Goal: Complete application form

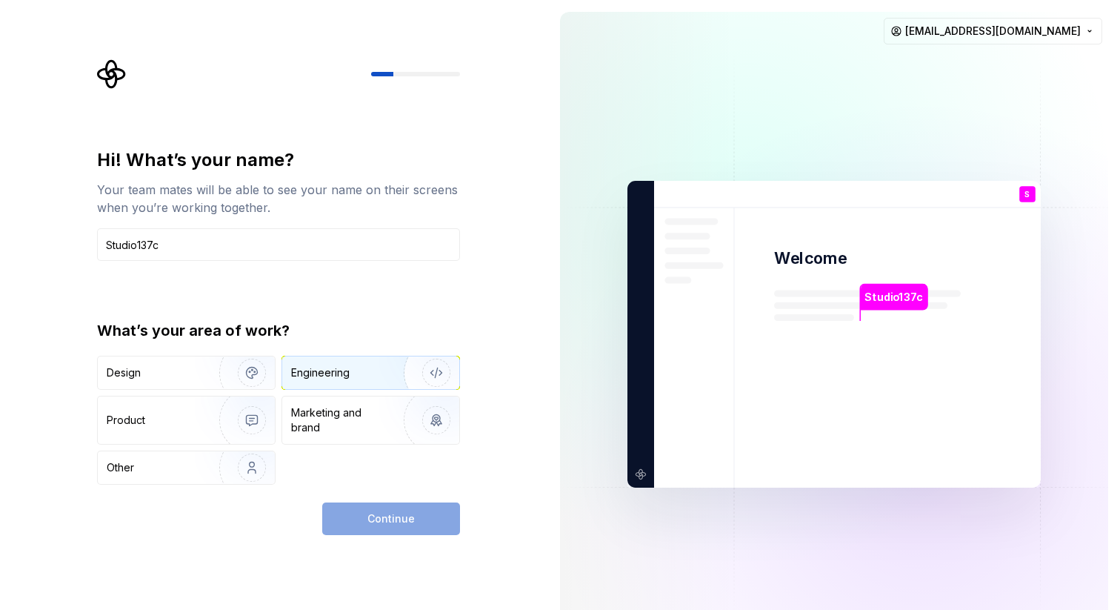
type input "Studio137c"
click at [403, 371] on img "button" at bounding box center [426, 372] width 95 height 99
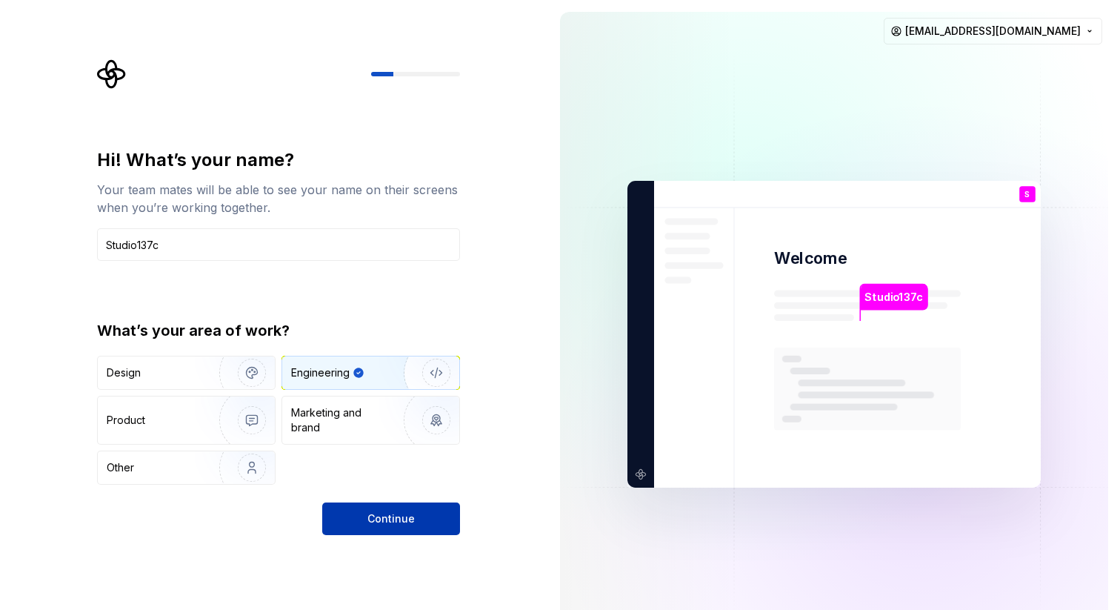
click at [391, 524] on span "Continue" at bounding box center [390, 518] width 47 height 15
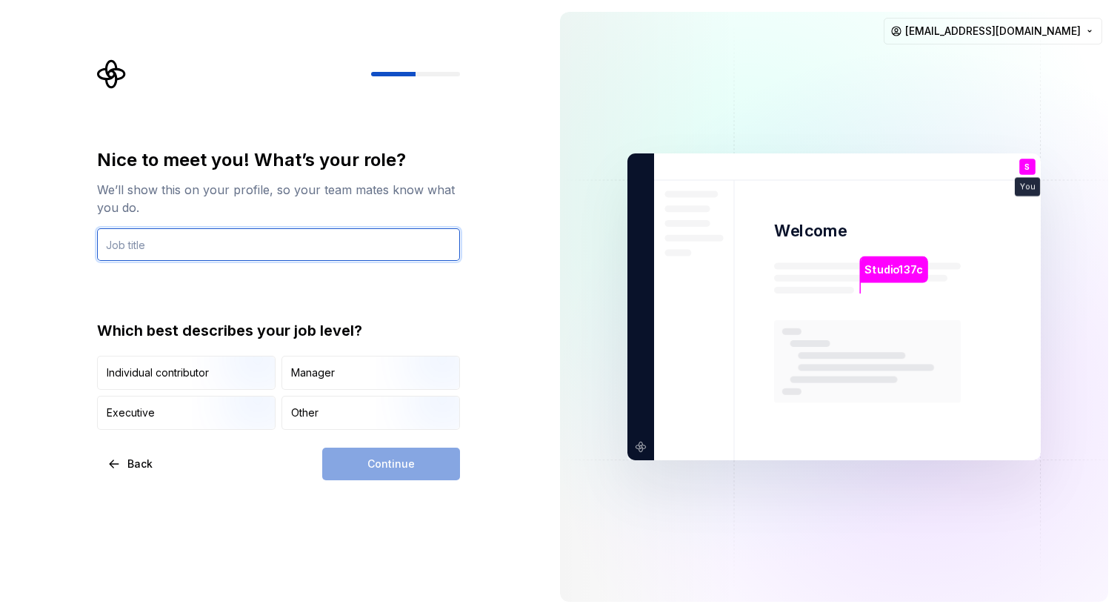
click at [399, 255] on input "text" at bounding box center [278, 244] width 363 height 33
type input "Admin"
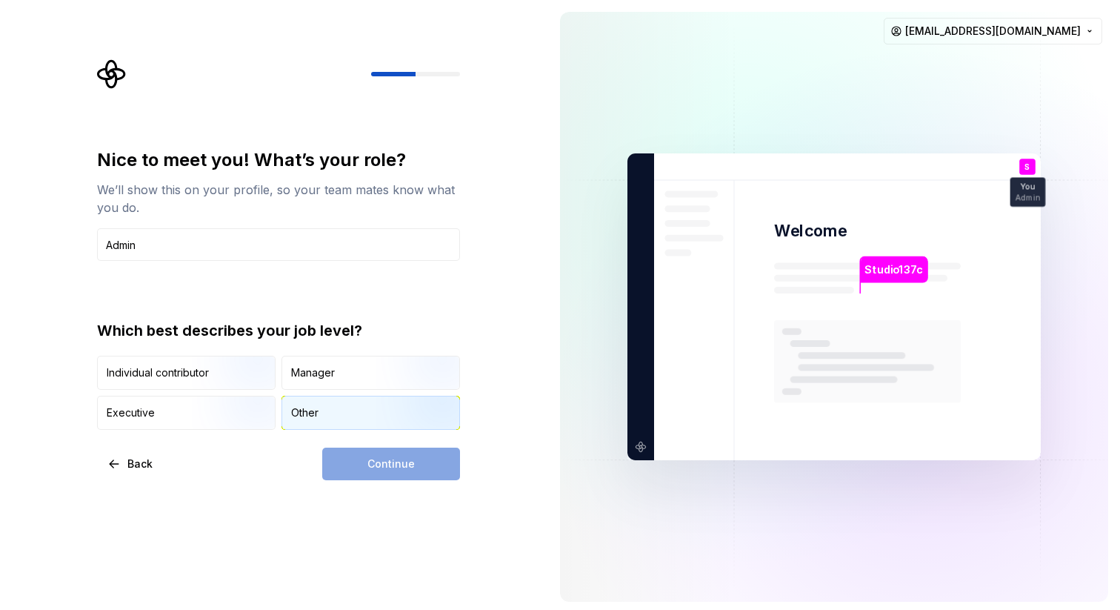
click at [315, 413] on div "Other" at bounding box center [304, 412] width 27 height 15
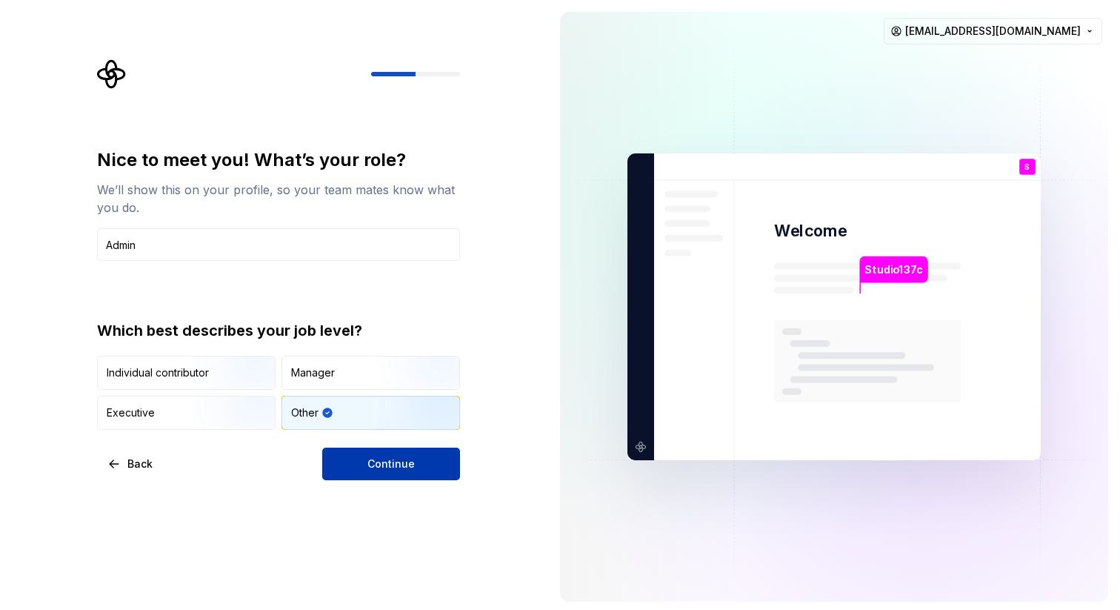
click at [388, 453] on button "Continue" at bounding box center [391, 463] width 138 height 33
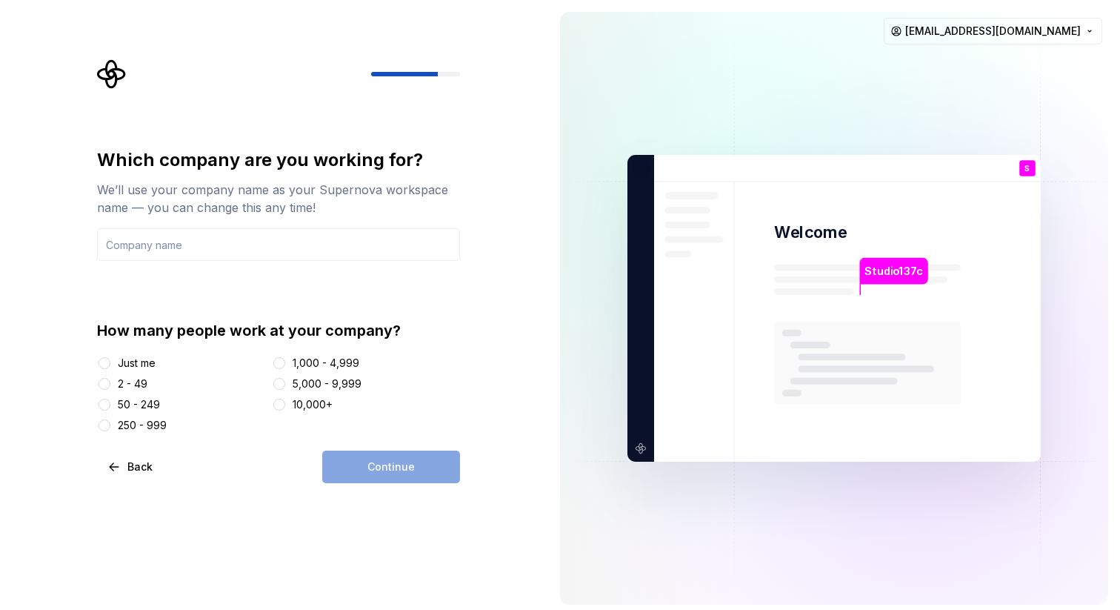
click at [159, 364] on div "Just me" at bounding box center [181, 363] width 169 height 15
click at [122, 362] on div "Just me" at bounding box center [137, 363] width 38 height 15
click at [110, 362] on button "Just me" at bounding box center [105, 363] width 12 height 12
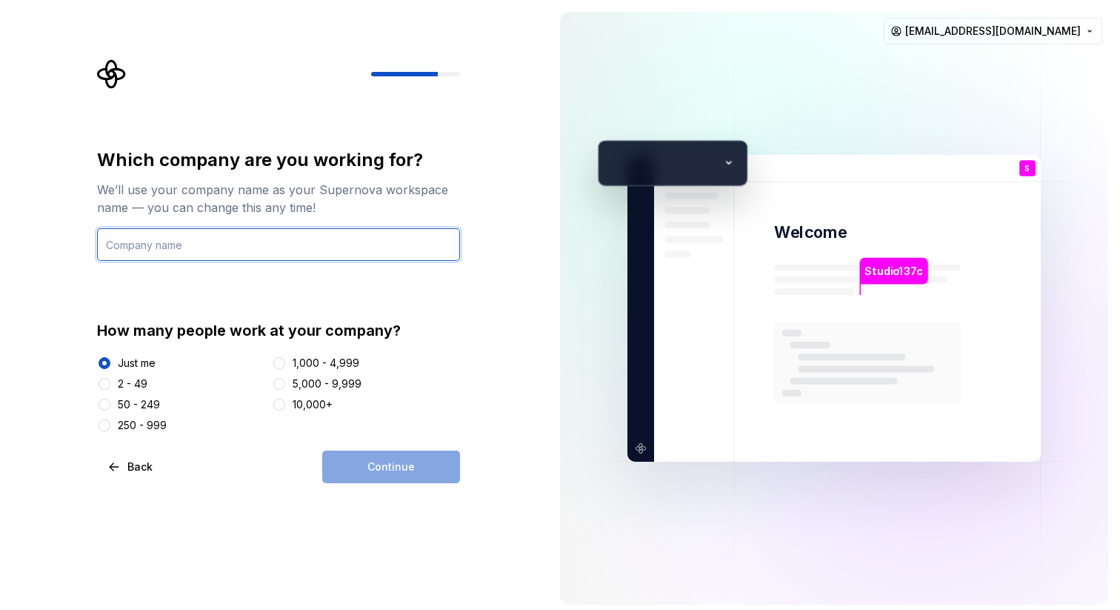
click at [244, 253] on input "text" at bounding box center [278, 244] width 363 height 33
type input "studio137c"
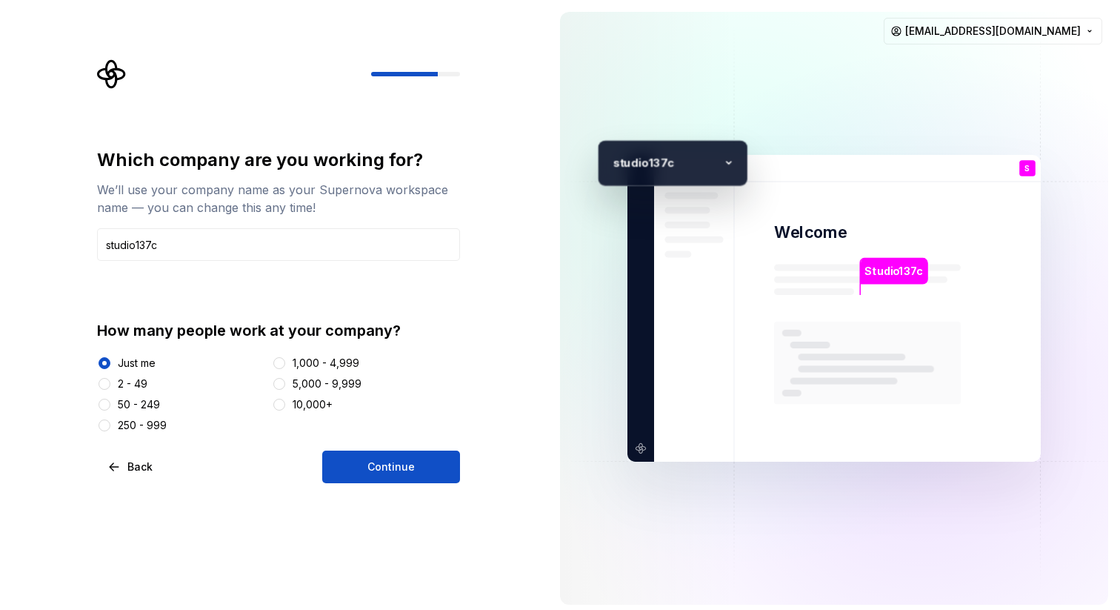
click at [679, 172] on div "s tudio137c" at bounding box center [673, 163] width 150 height 46
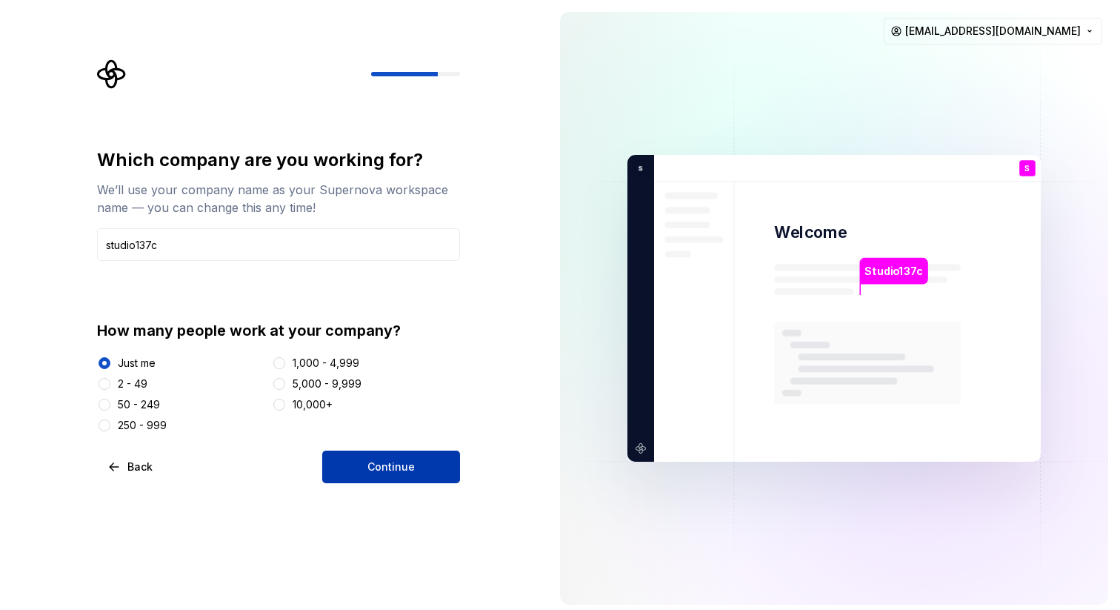
click at [436, 482] on button "Continue" at bounding box center [391, 466] width 138 height 33
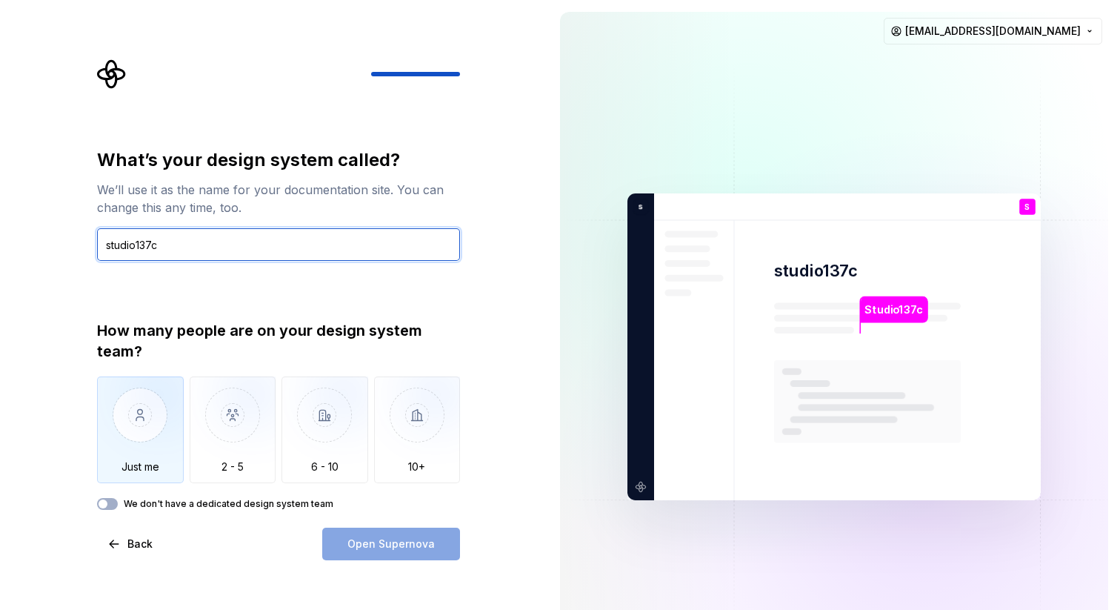
type input "studio137c"
click at [153, 433] on img "button" at bounding box center [140, 425] width 87 height 99
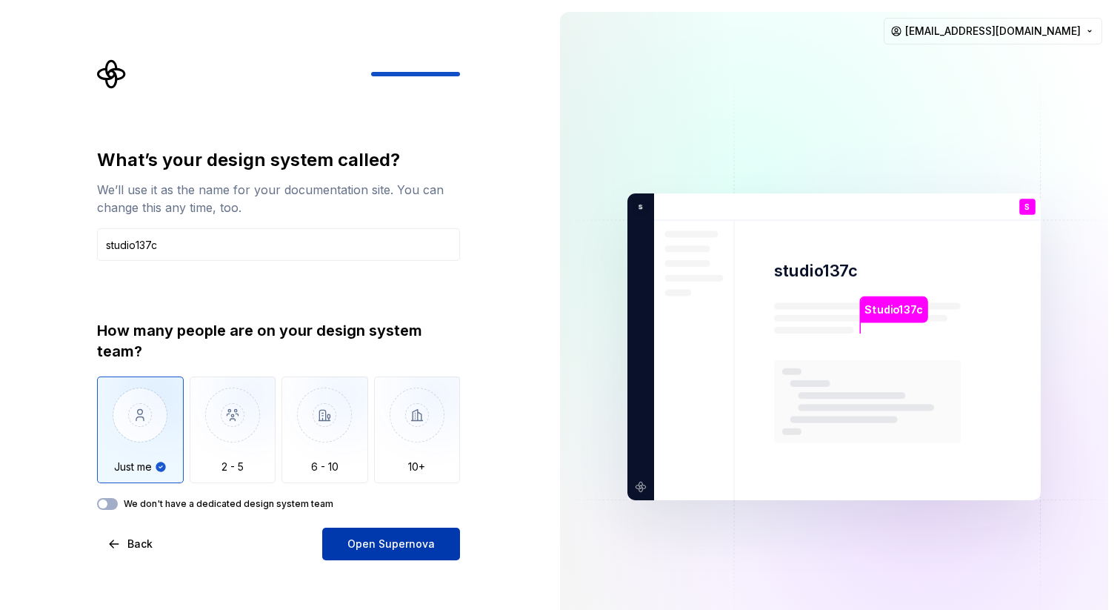
click at [416, 552] on button "Open Supernova" at bounding box center [391, 543] width 138 height 33
